Goal: Download file/media

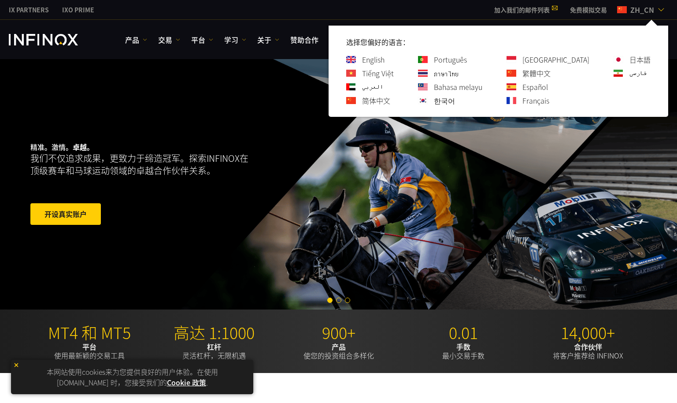
click at [455, 97] on link "한국어" at bounding box center [444, 100] width 21 height 11
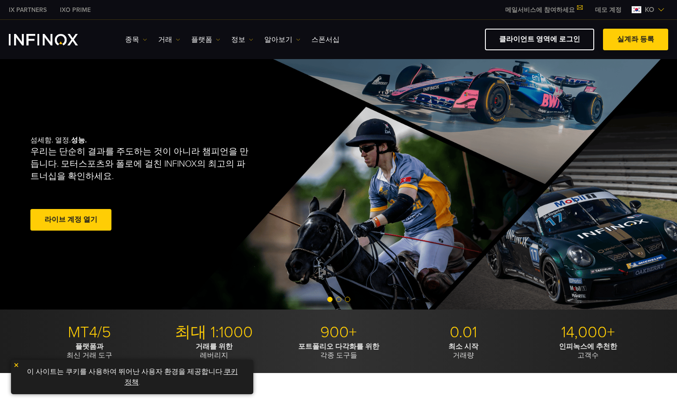
click at [636, 40] on span at bounding box center [636, 40] width 0 height 0
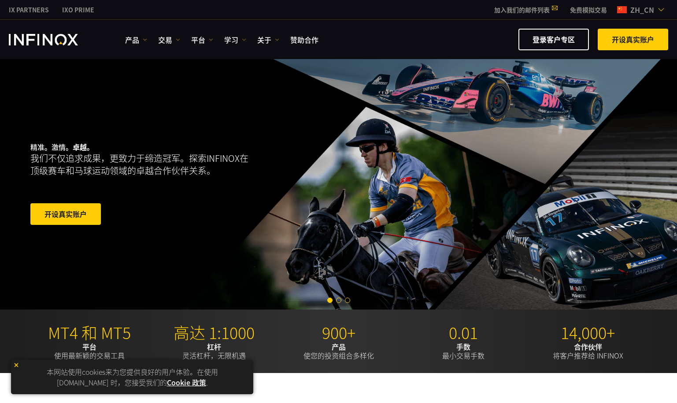
click at [671, 11] on div "IX PARTNERS IXO PRIME 加入我们的邮件列表 千万不要错过 IX Daily 的交易机会。 立即参加！ 我已阅读并同意 条款及细则 。 订阅…" at bounding box center [338, 9] width 677 height 19
click at [664, 11] on img at bounding box center [661, 9] width 7 height 7
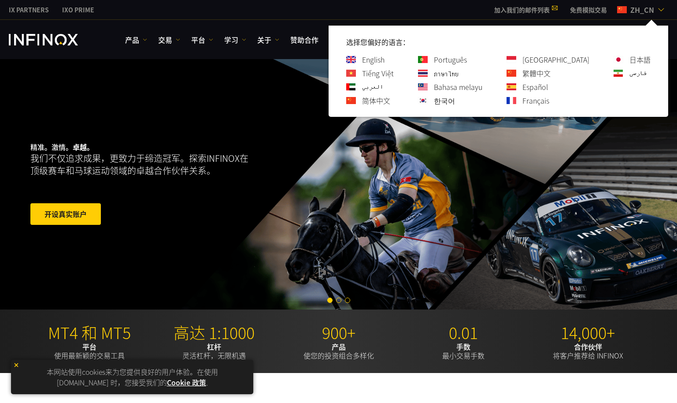
click at [385, 63] on link "English" at bounding box center [373, 59] width 22 height 11
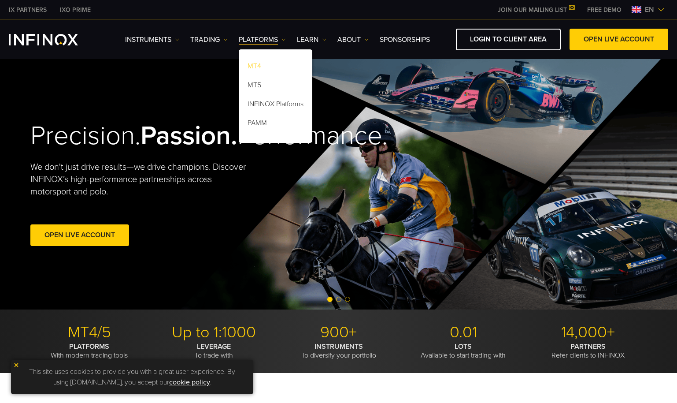
click at [253, 62] on link "MT4" at bounding box center [276, 67] width 74 height 19
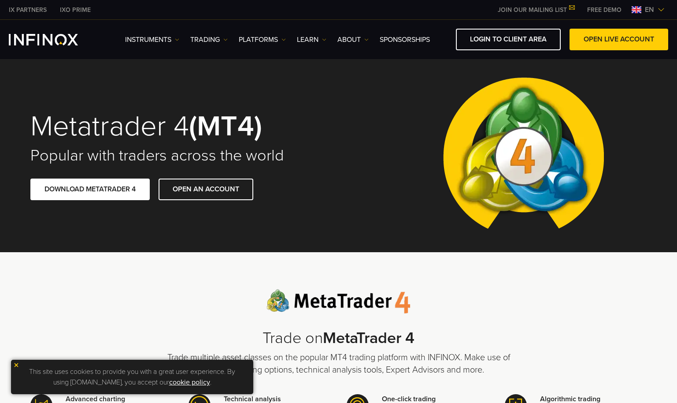
click at [89, 190] on link "DOWNLOAD METATRADER 4" at bounding box center [89, 189] width 119 height 22
